Goal: Navigation & Orientation: Find specific page/section

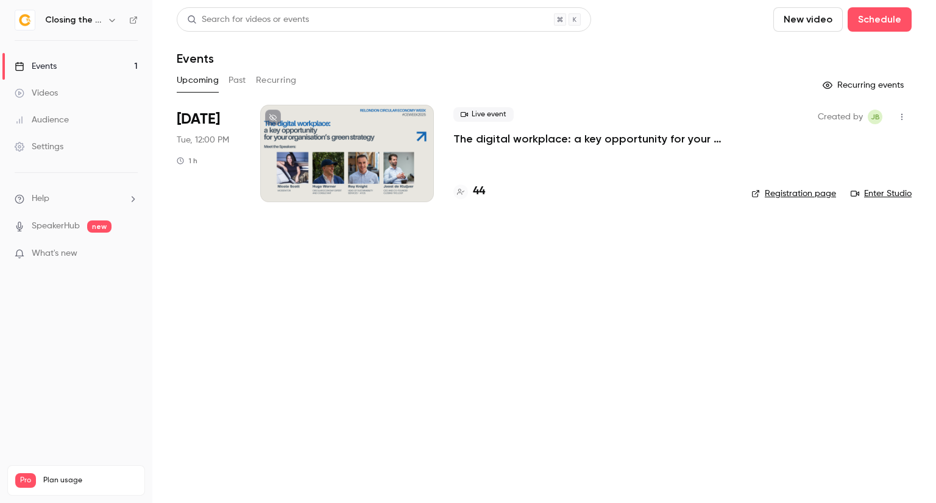
click at [375, 191] on div at bounding box center [347, 153] width 174 height 97
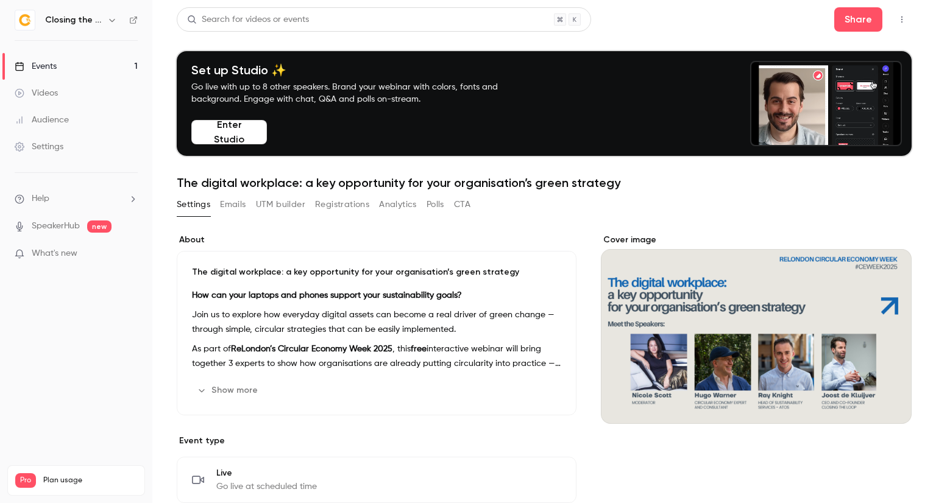
click at [897, 19] on icon "button" at bounding box center [902, 19] width 10 height 9
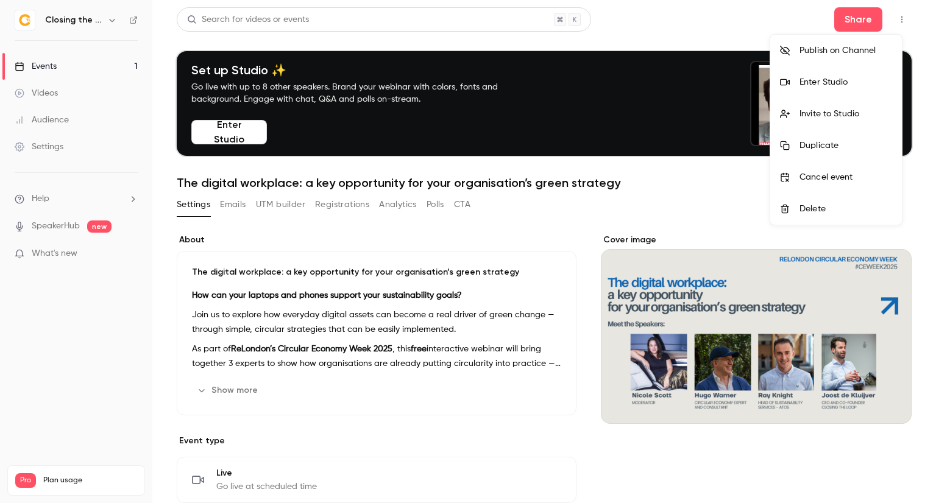
click at [851, 93] on li "Enter Studio" at bounding box center [836, 82] width 132 height 32
